Goal: Transaction & Acquisition: Purchase product/service

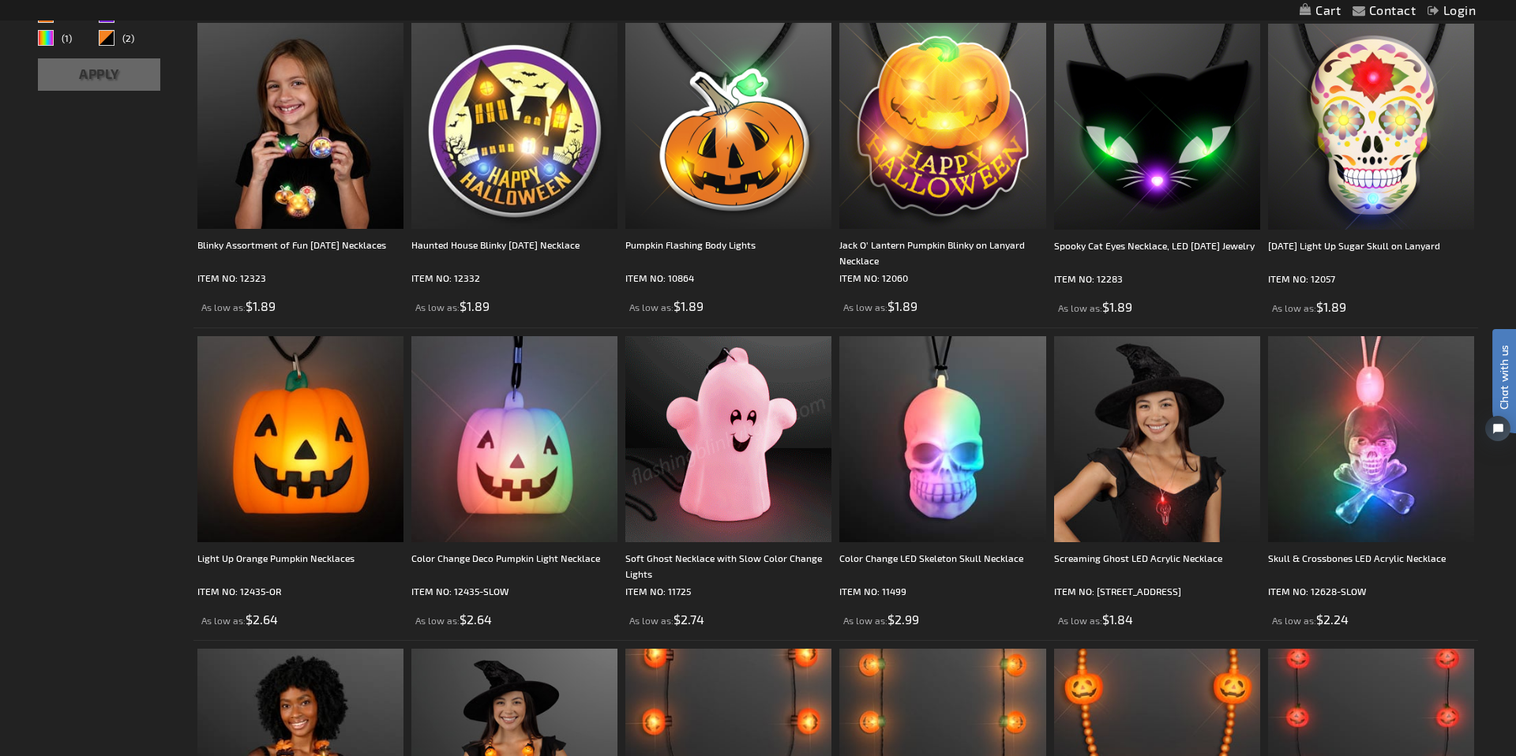
scroll to position [316, 0]
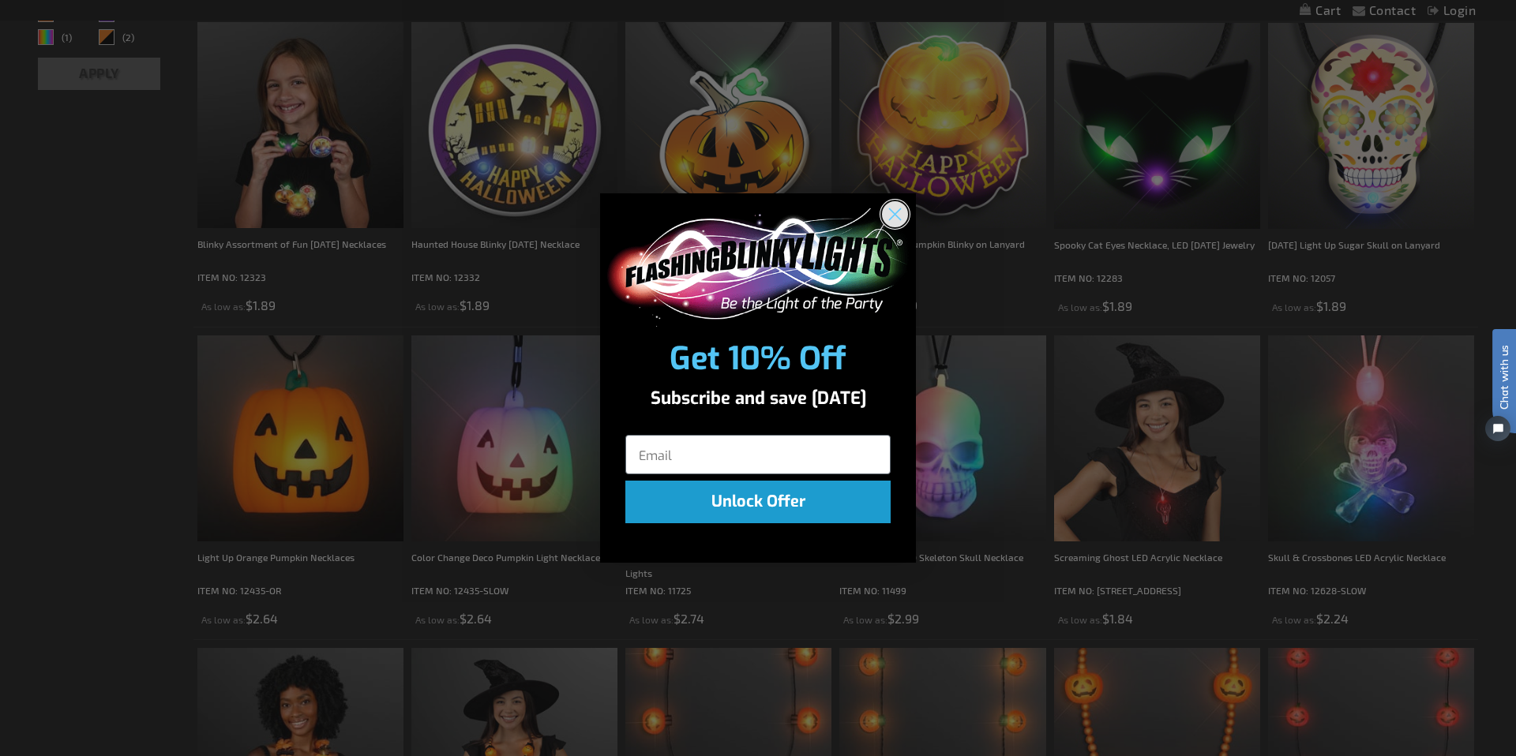
click at [891, 212] on circle "Close dialog" at bounding box center [895, 214] width 26 height 26
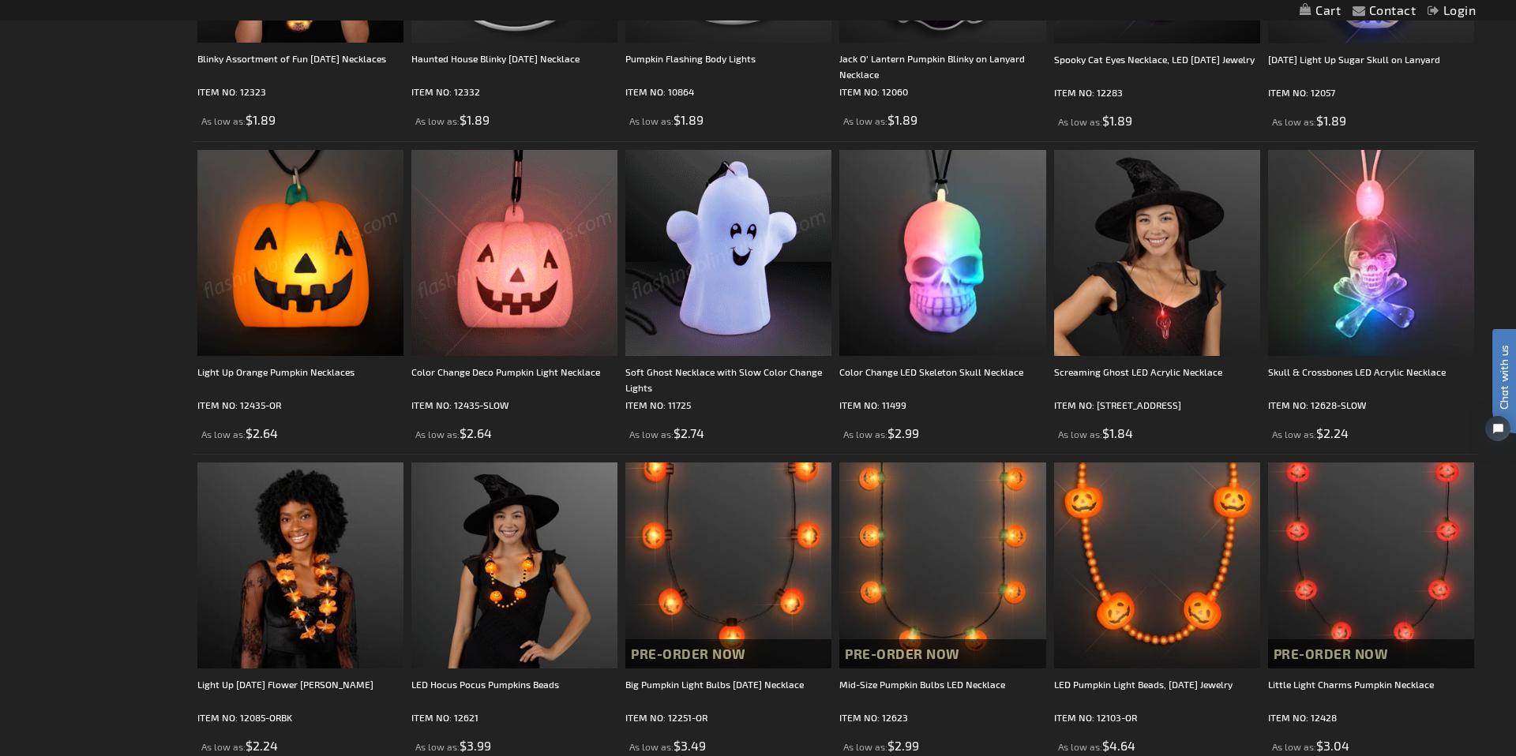
scroll to position [503, 0]
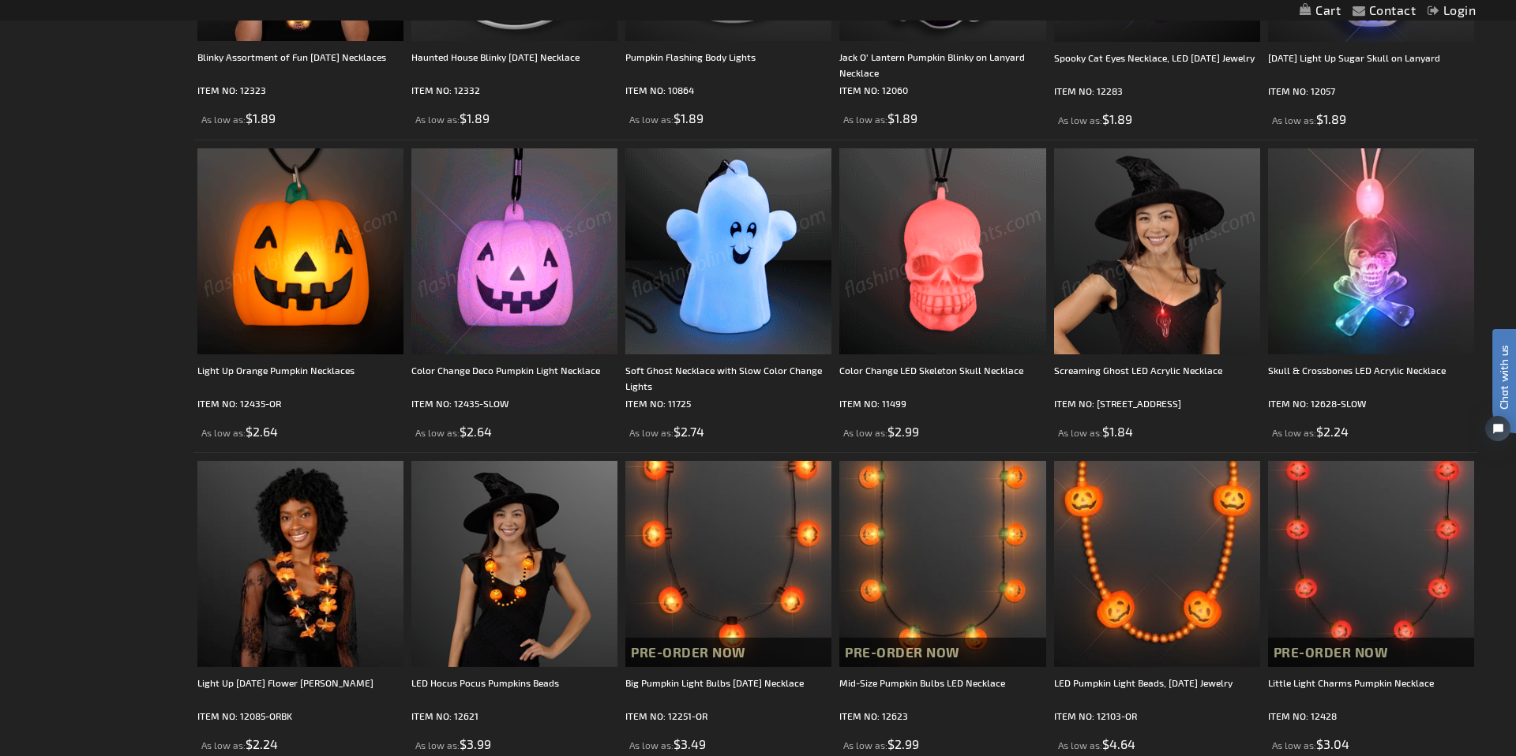
click at [1153, 301] on img at bounding box center [1157, 251] width 206 height 206
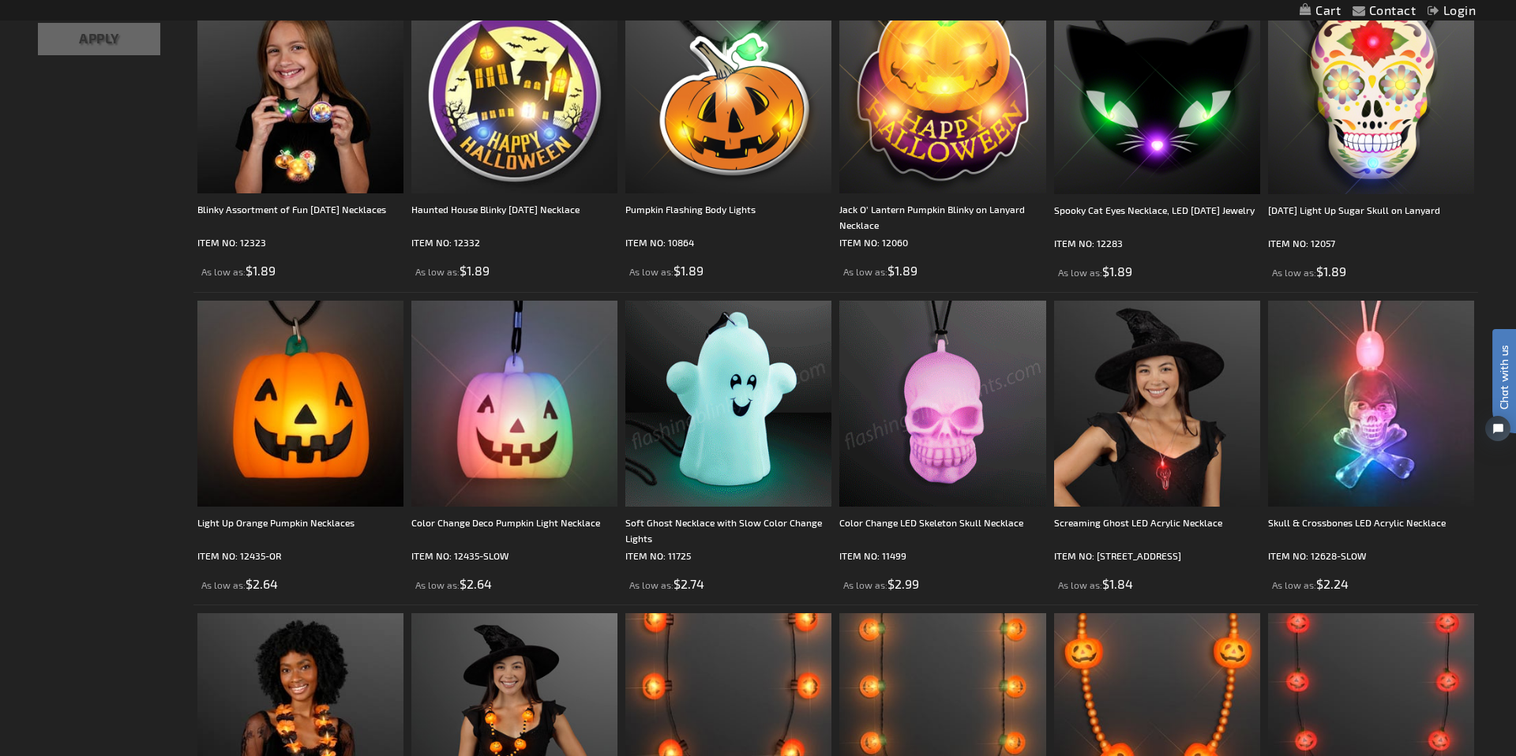
scroll to position [357, 0]
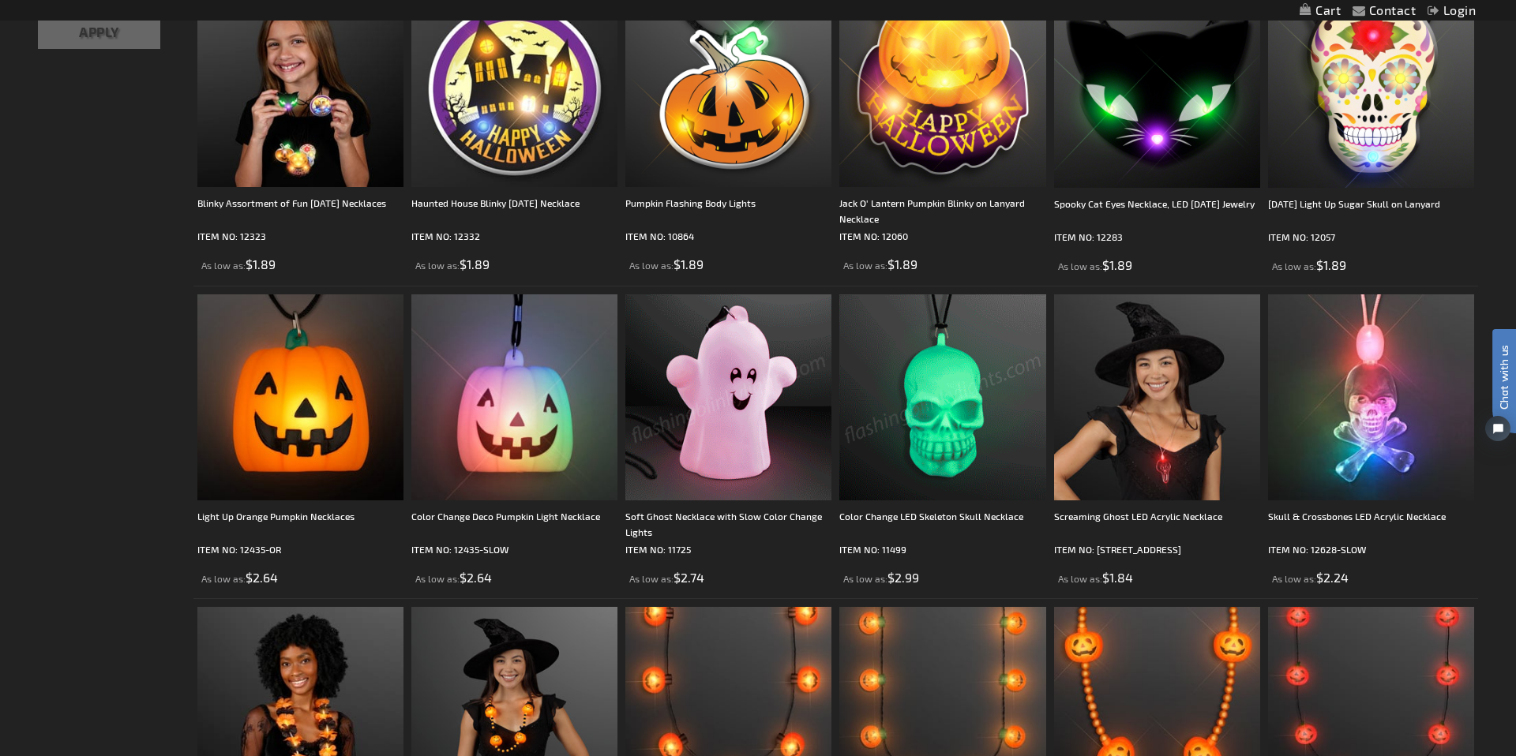
click at [729, 454] on img at bounding box center [728, 397] width 206 height 206
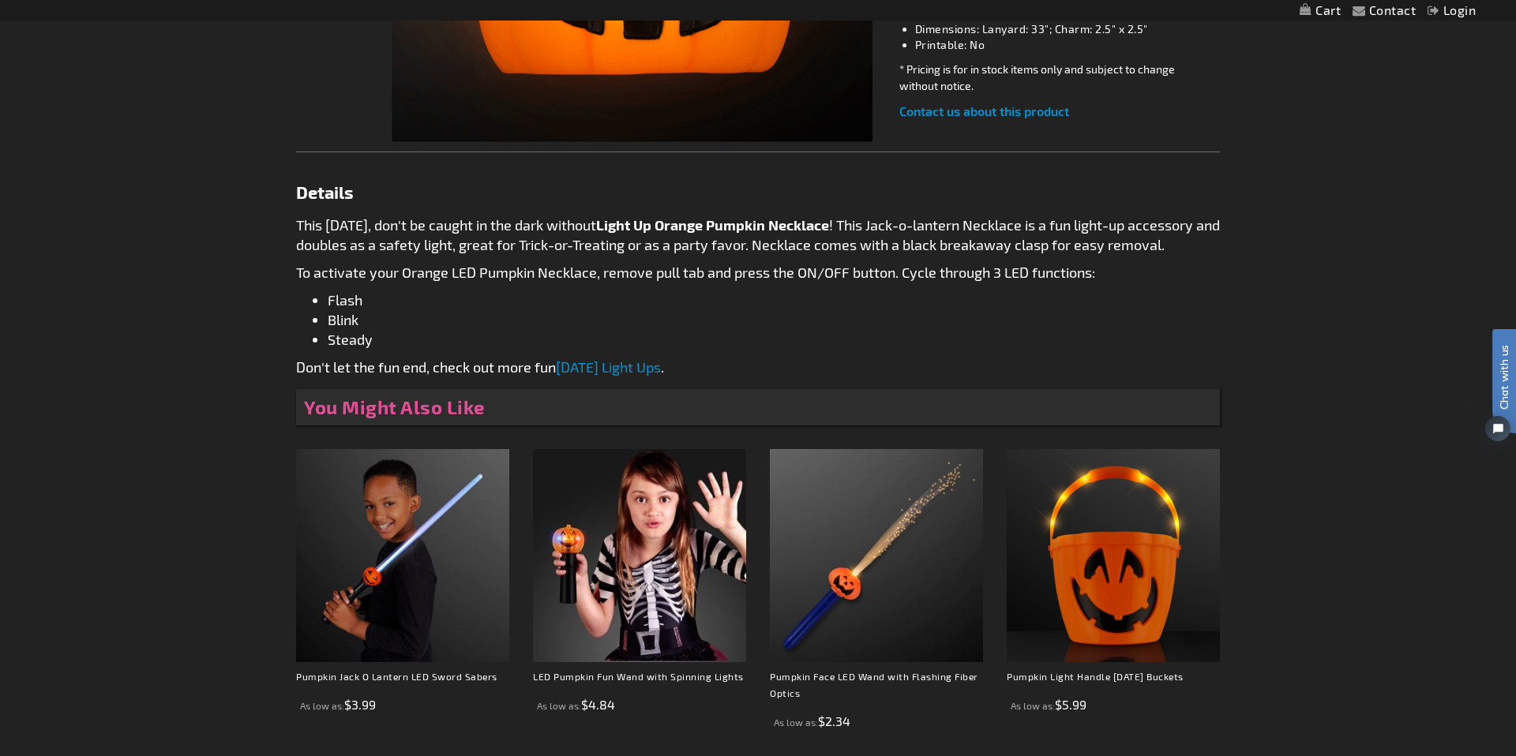
scroll to position [589, 0]
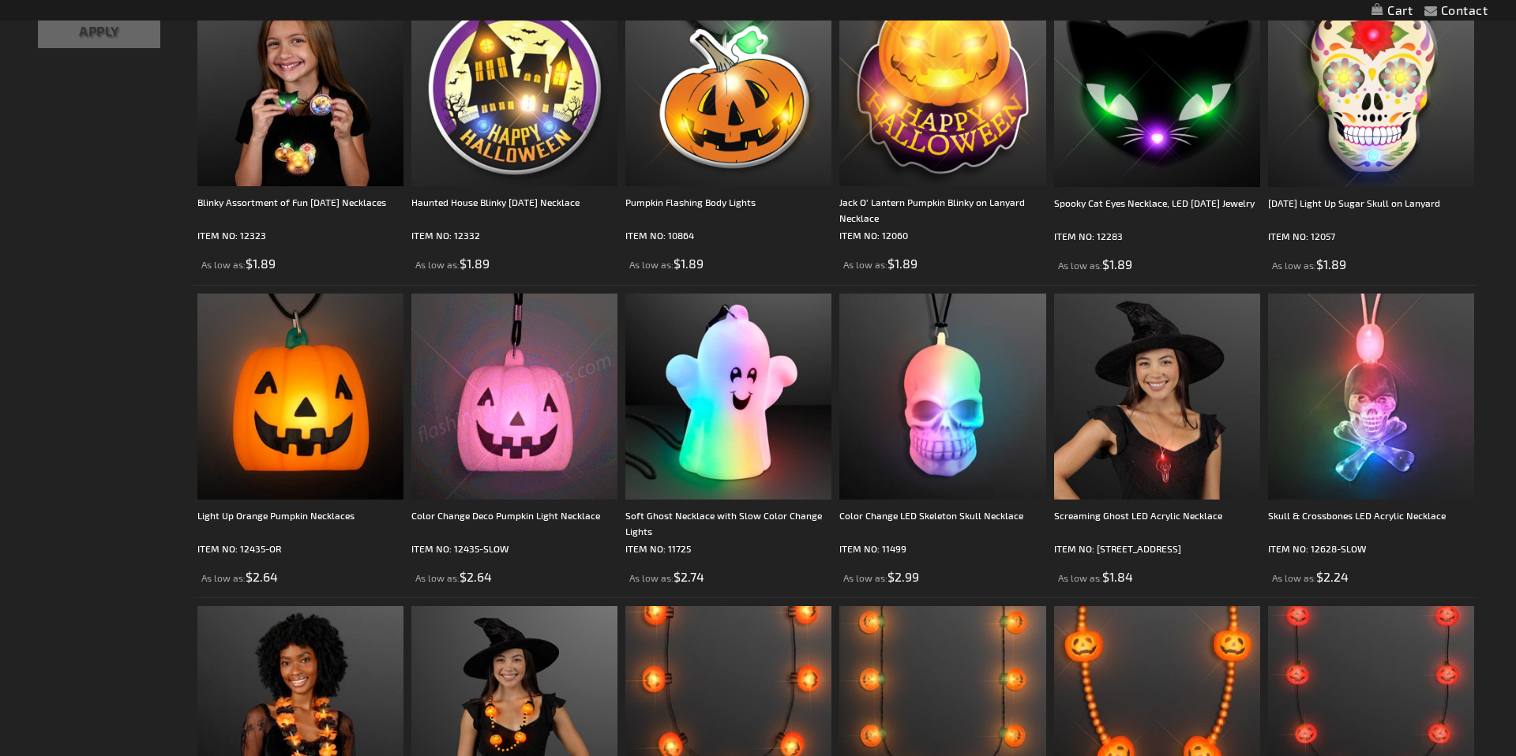
click at [482, 420] on img at bounding box center [514, 397] width 206 height 206
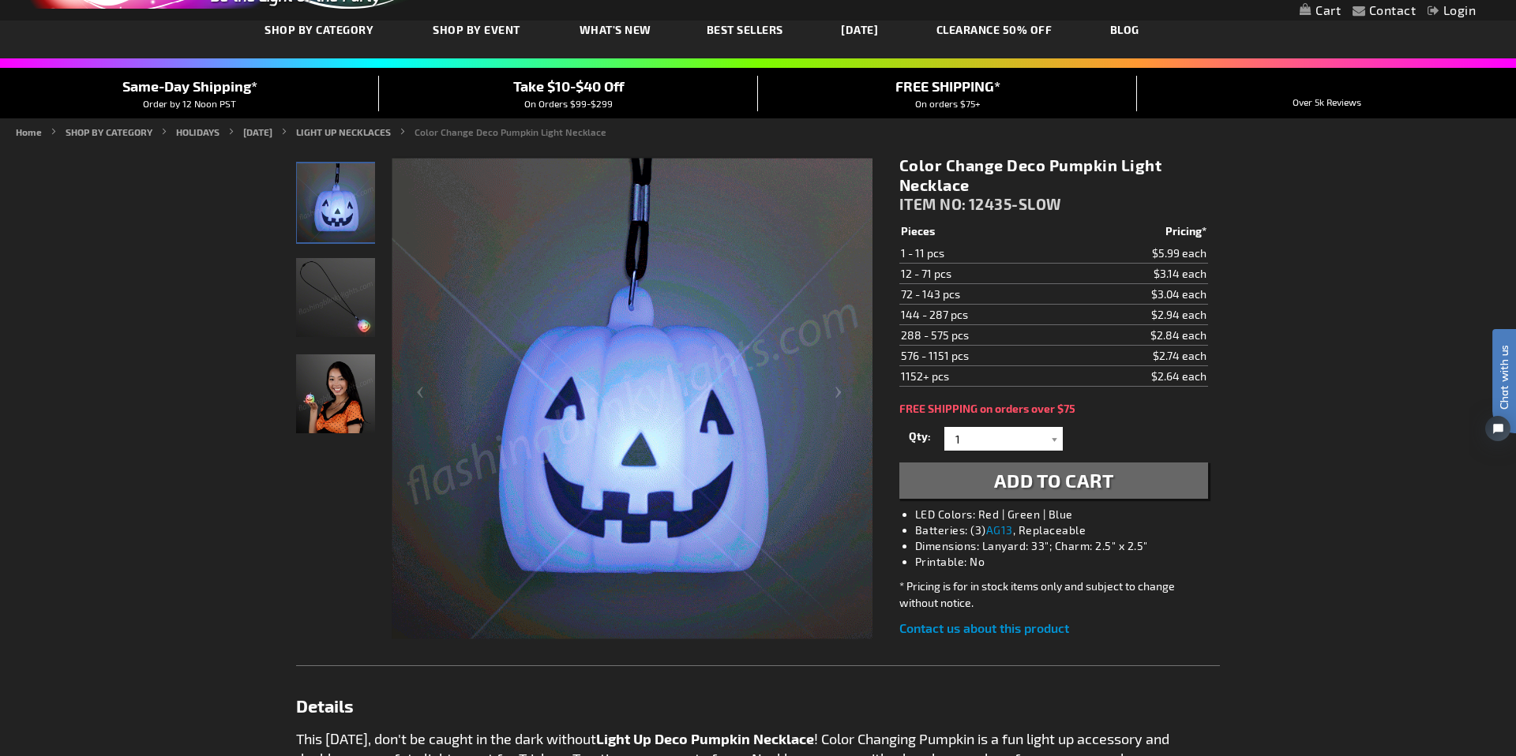
scroll to position [29, 0]
